Goal: Use online tool/utility: Utilize a website feature to perform a specific function

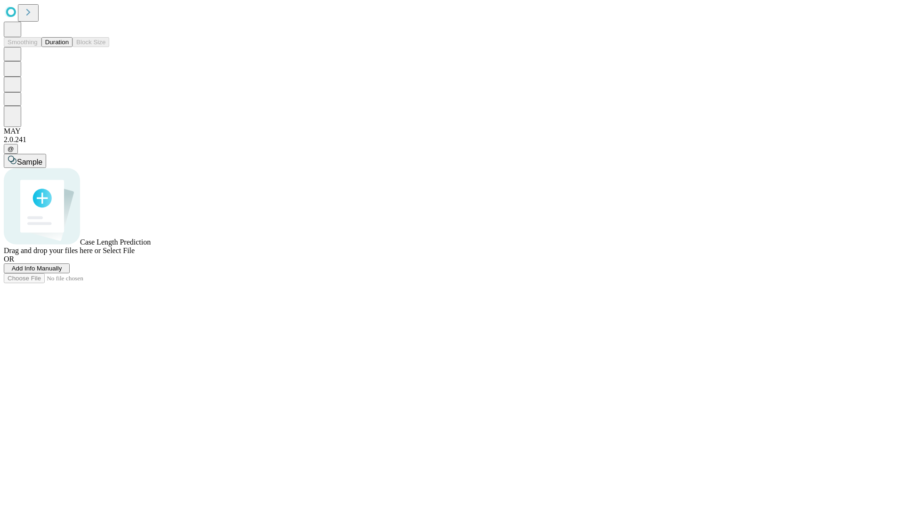
click at [62, 272] on span "Add Info Manually" at bounding box center [37, 268] width 50 height 7
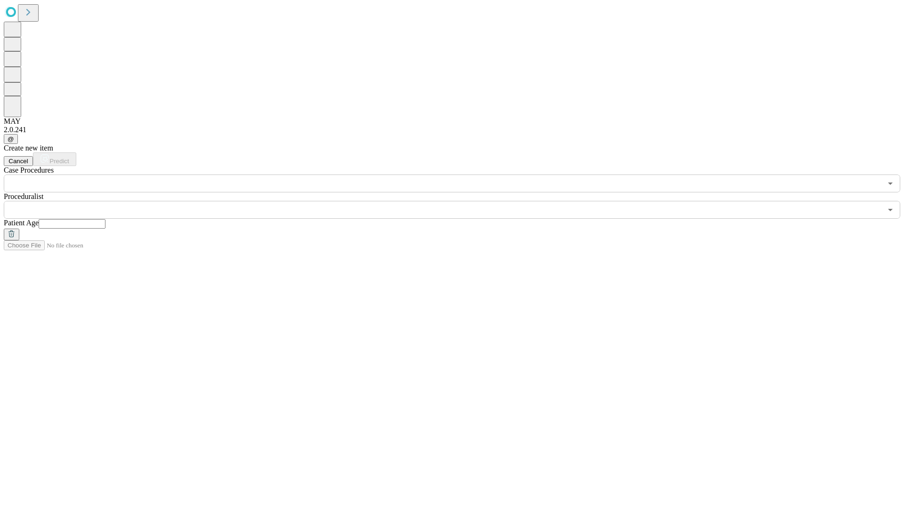
click at [105, 219] on input "text" at bounding box center [72, 223] width 67 height 9
type input "**"
click at [459, 201] on input "text" at bounding box center [443, 210] width 878 height 18
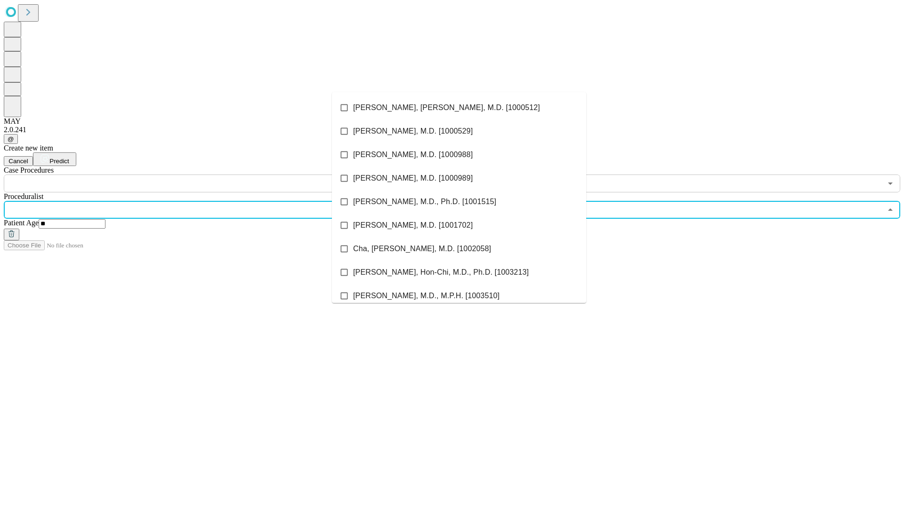
click at [459, 108] on li "[PERSON_NAME], [PERSON_NAME], M.D. [1000512]" at bounding box center [459, 108] width 254 height 24
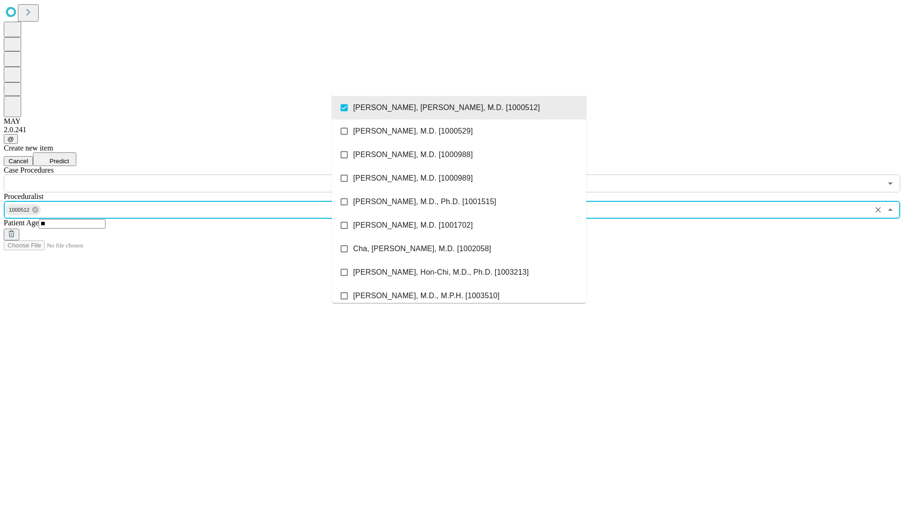
click at [198, 175] on input "text" at bounding box center [443, 184] width 878 height 18
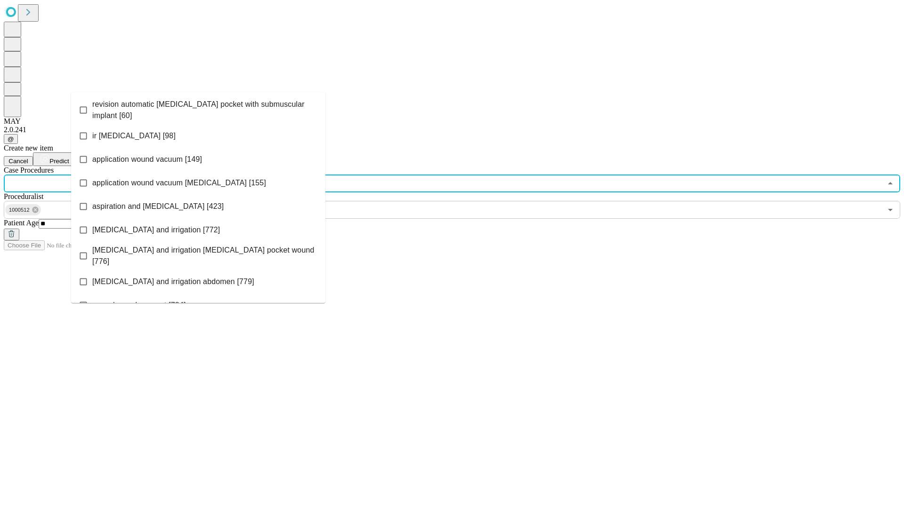
click at [198, 108] on span "revision automatic [MEDICAL_DATA] pocket with submuscular implant [60]" at bounding box center [204, 110] width 225 height 23
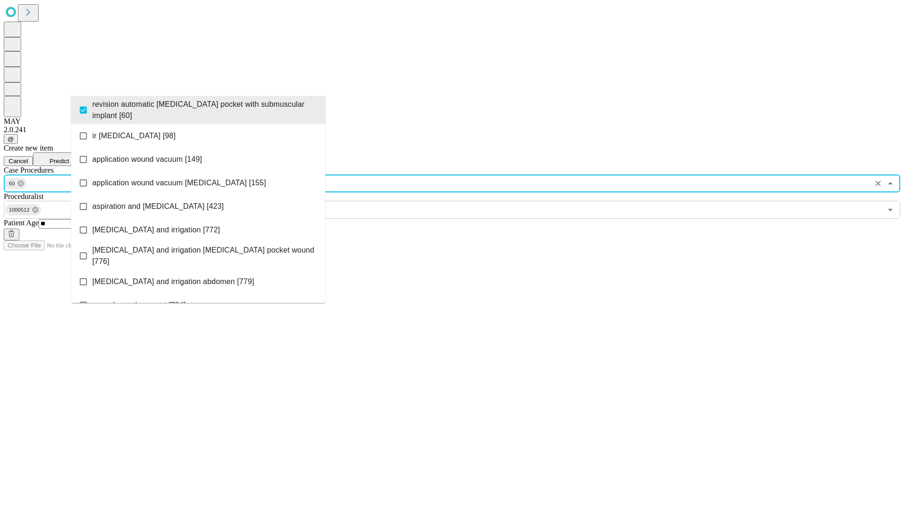
click at [69, 158] on span "Predict" at bounding box center [58, 161] width 19 height 7
